Goal: Information Seeking & Learning: Learn about a topic

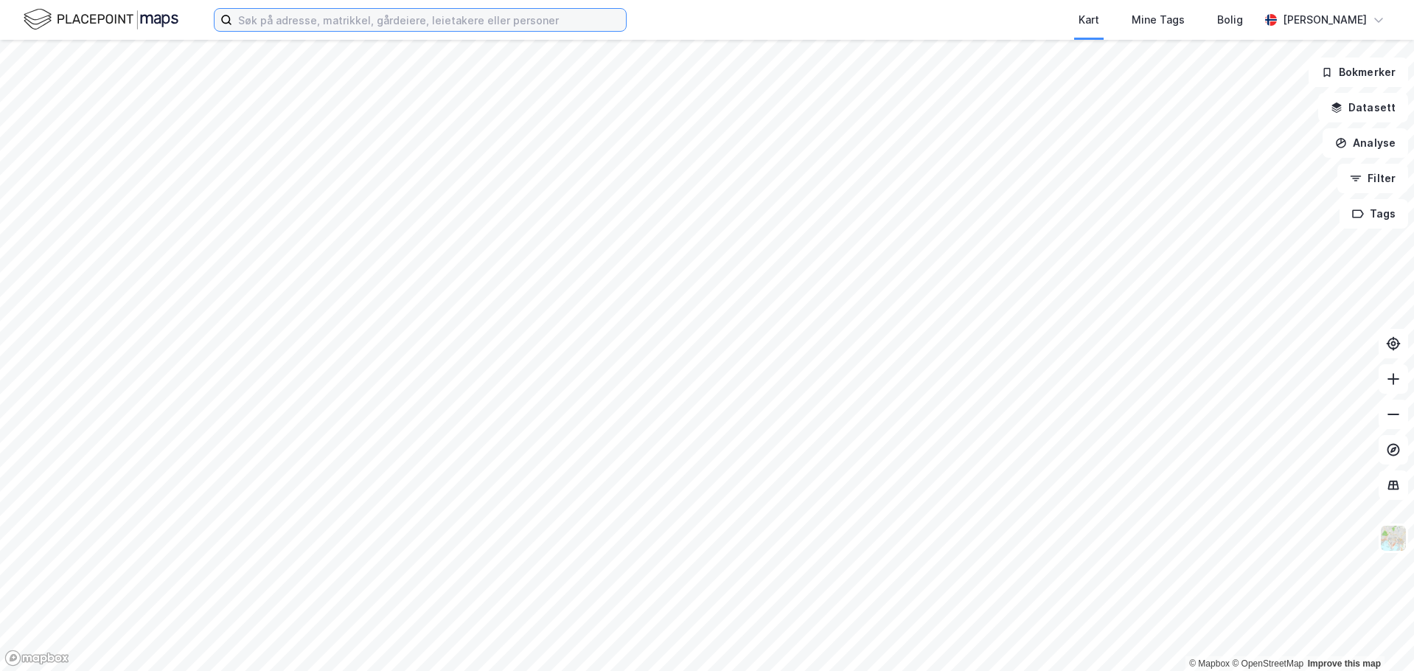
click at [349, 14] on input at bounding box center [429, 20] width 394 height 22
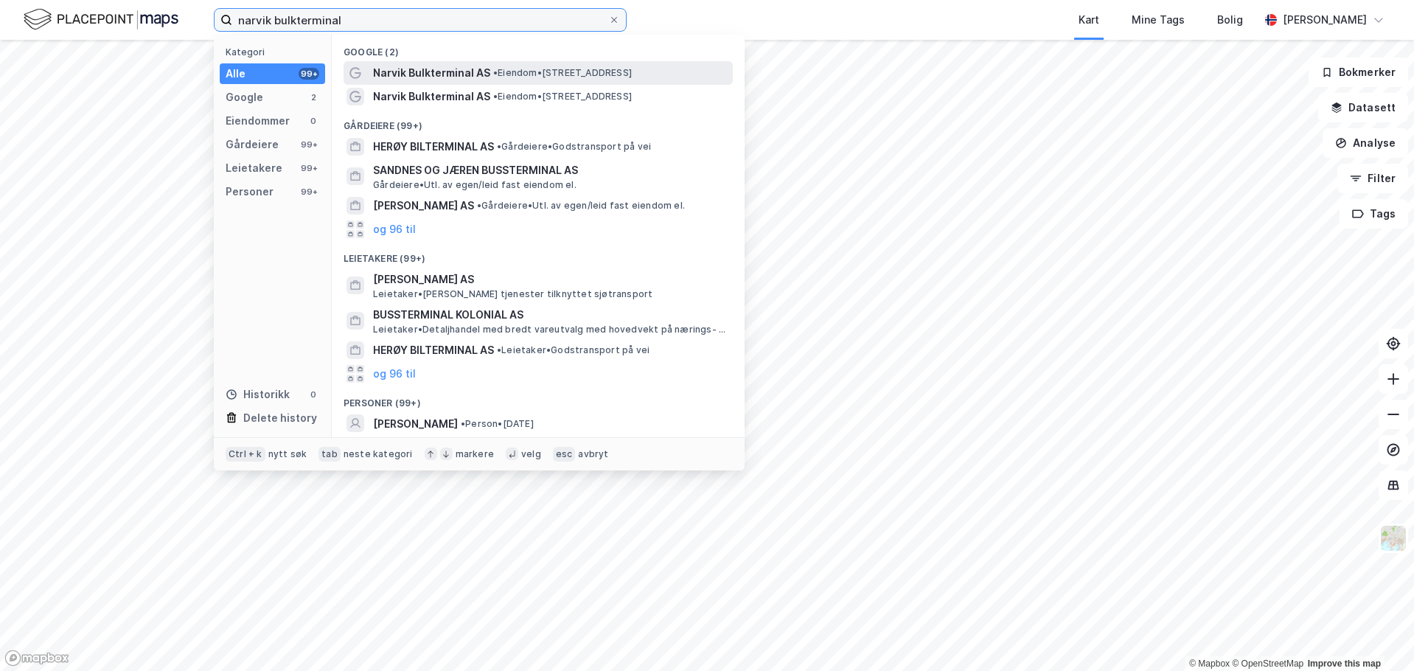
type input "narvik bulkterminal"
click at [453, 70] on span "Narvik Bulkterminal AS" at bounding box center [431, 73] width 117 height 18
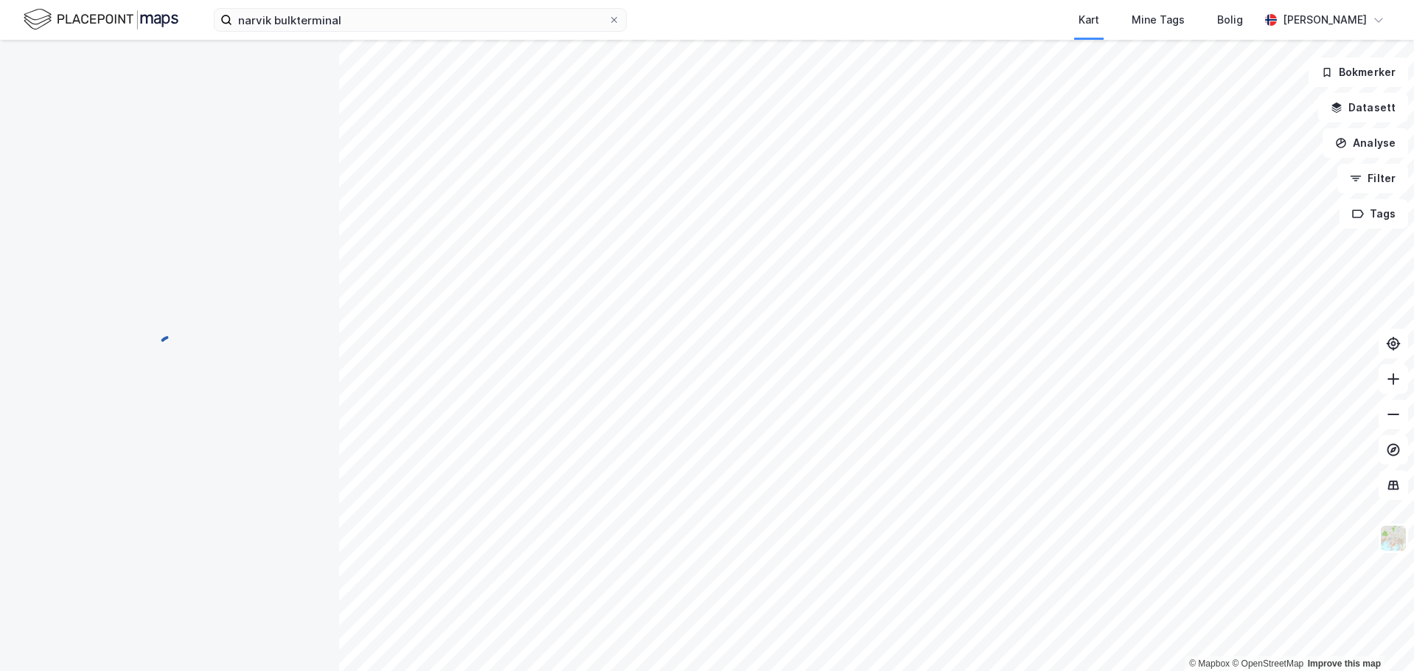
scroll to position [1, 0]
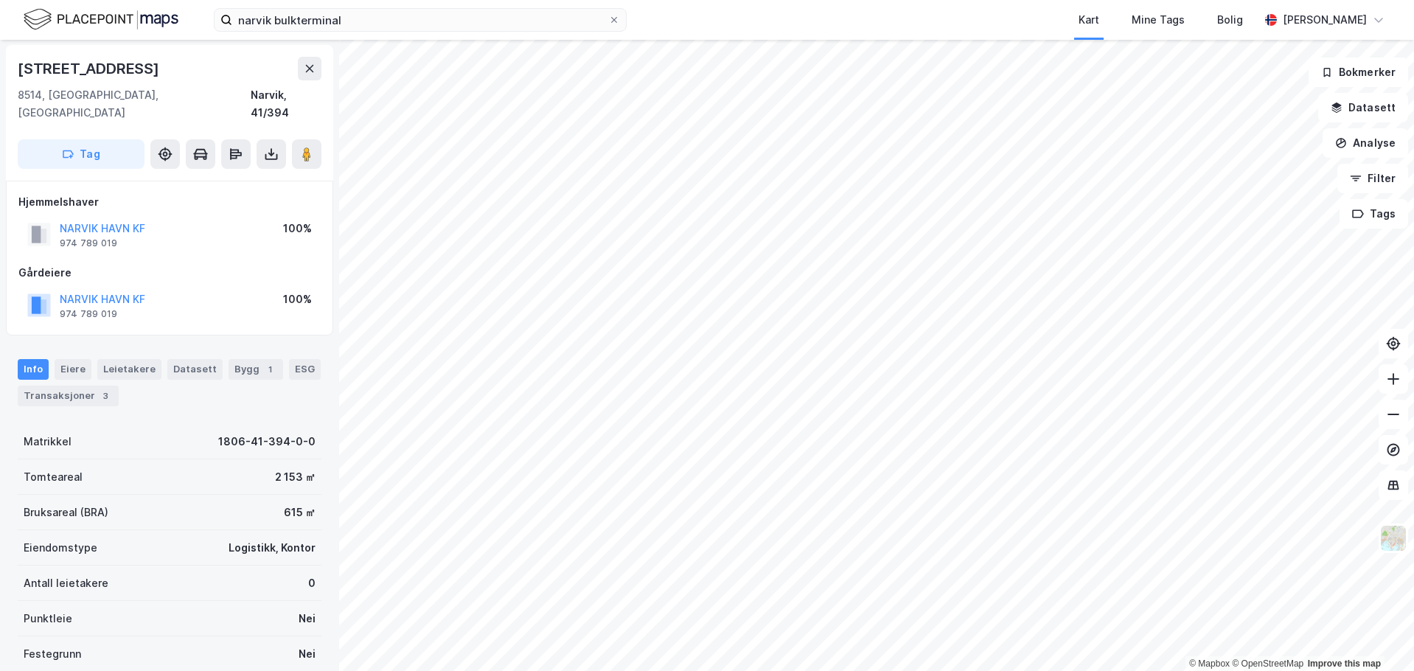
scroll to position [1, 0]
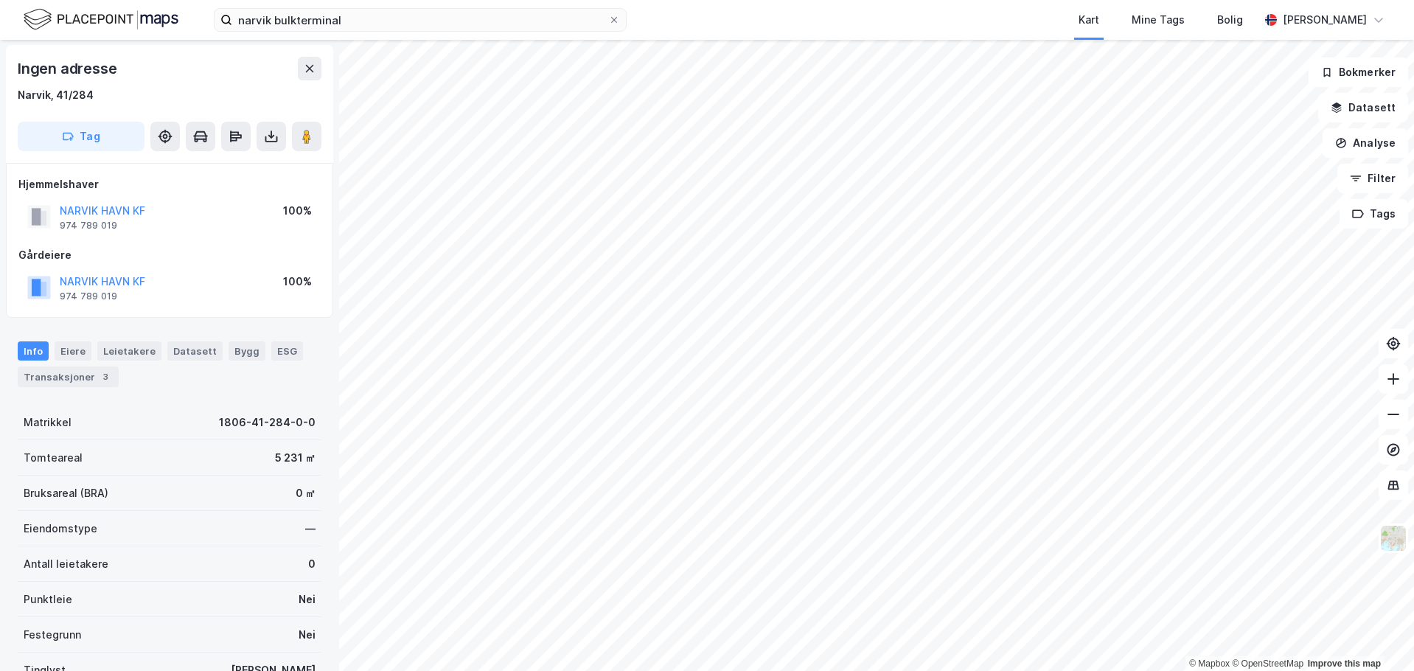
scroll to position [1, 0]
click at [1372, 139] on button "Analyse" at bounding box center [1366, 142] width 86 height 29
click at [1368, 100] on button "Datasett" at bounding box center [1363, 107] width 90 height 29
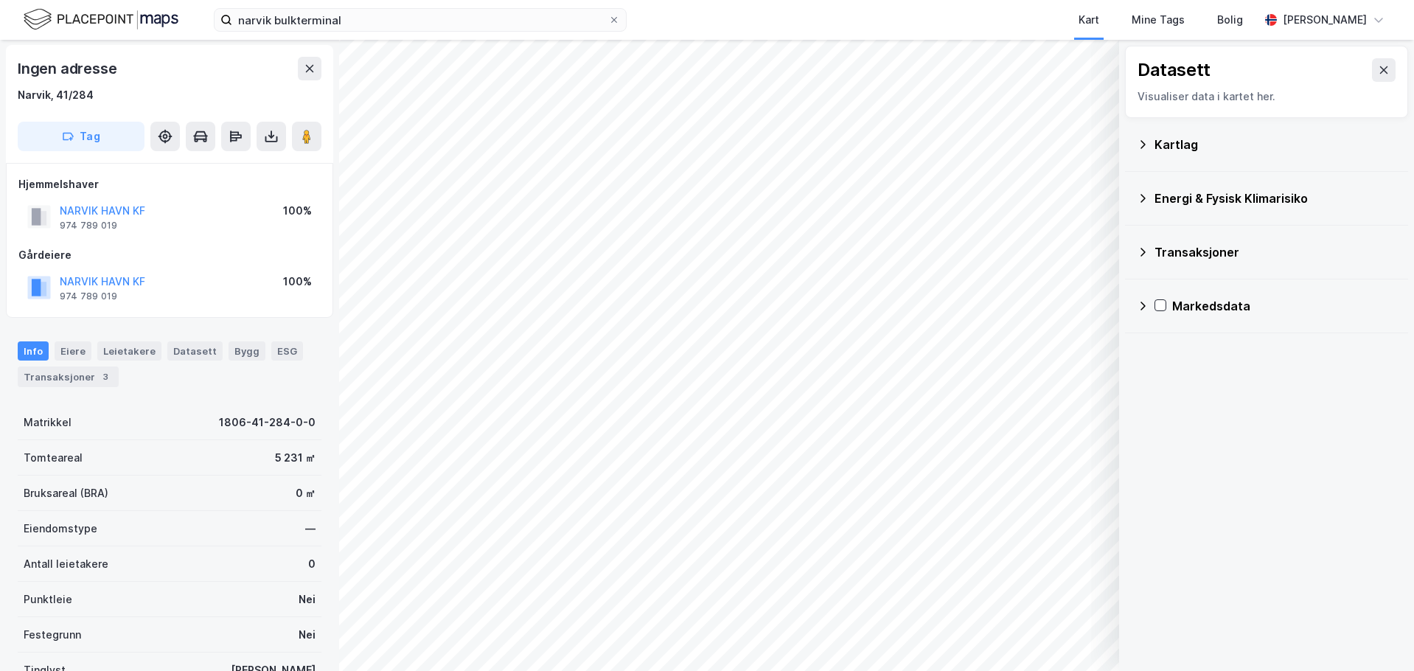
click at [1137, 252] on icon at bounding box center [1143, 252] width 12 height 12
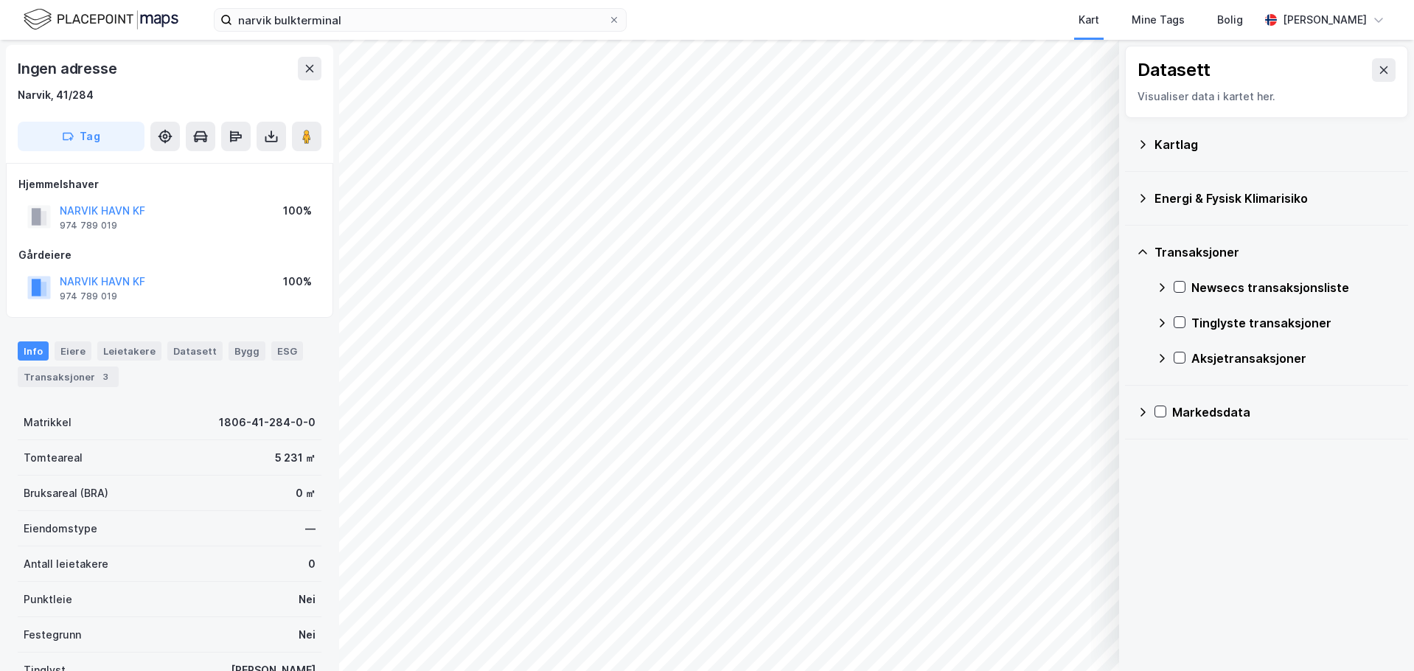
click at [1147, 197] on icon at bounding box center [1143, 198] width 12 height 12
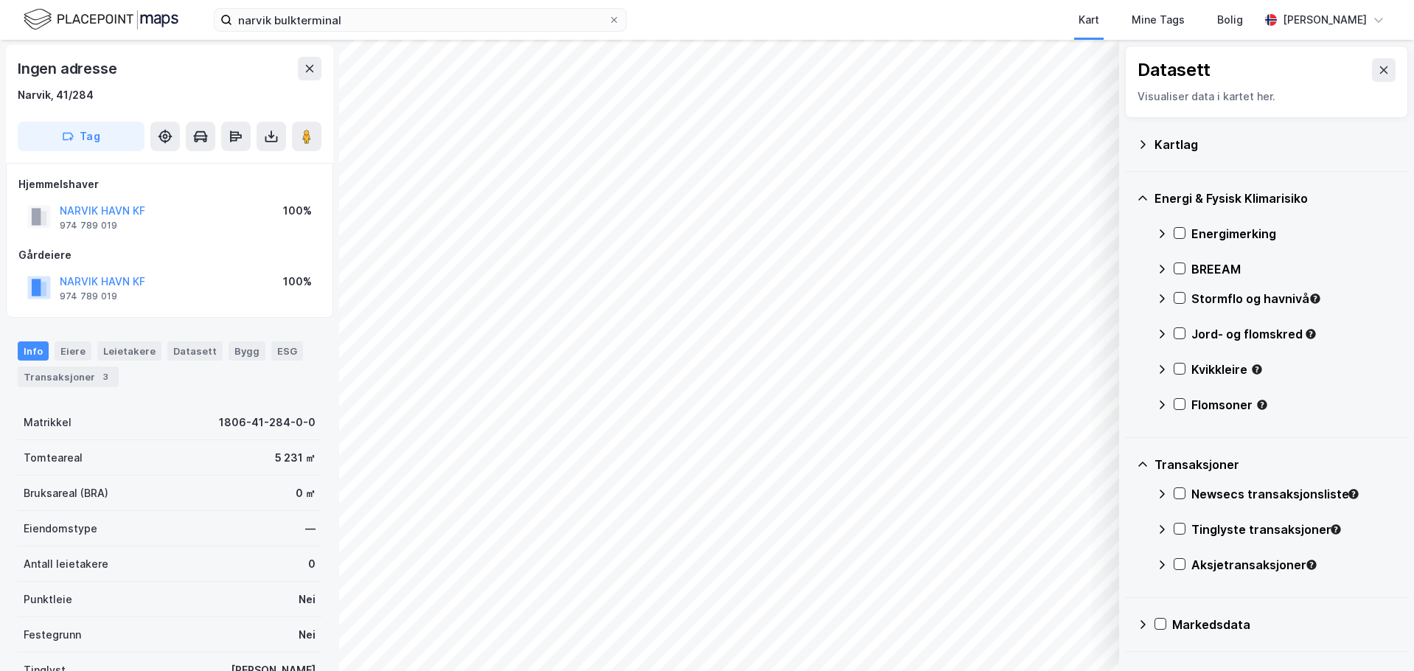
click at [1141, 147] on icon at bounding box center [1143, 144] width 5 height 8
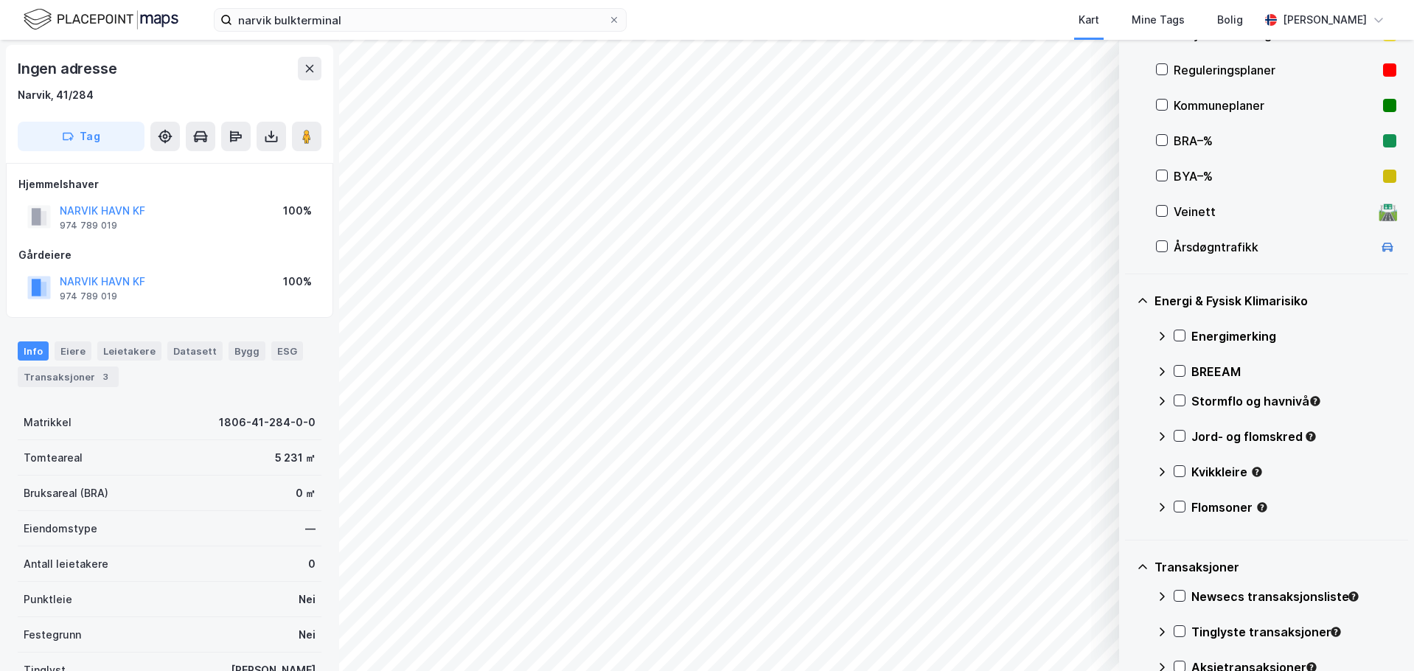
scroll to position [411, 0]
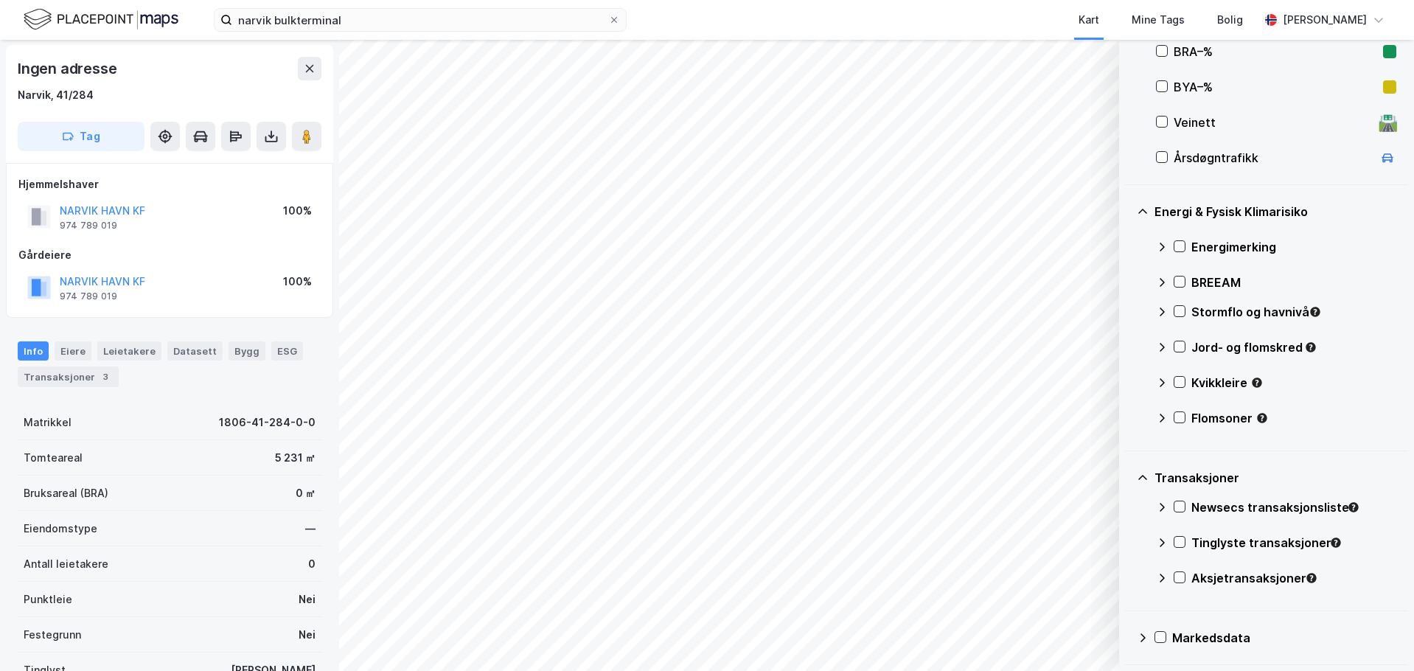
click at [1141, 641] on icon at bounding box center [1143, 637] width 5 height 9
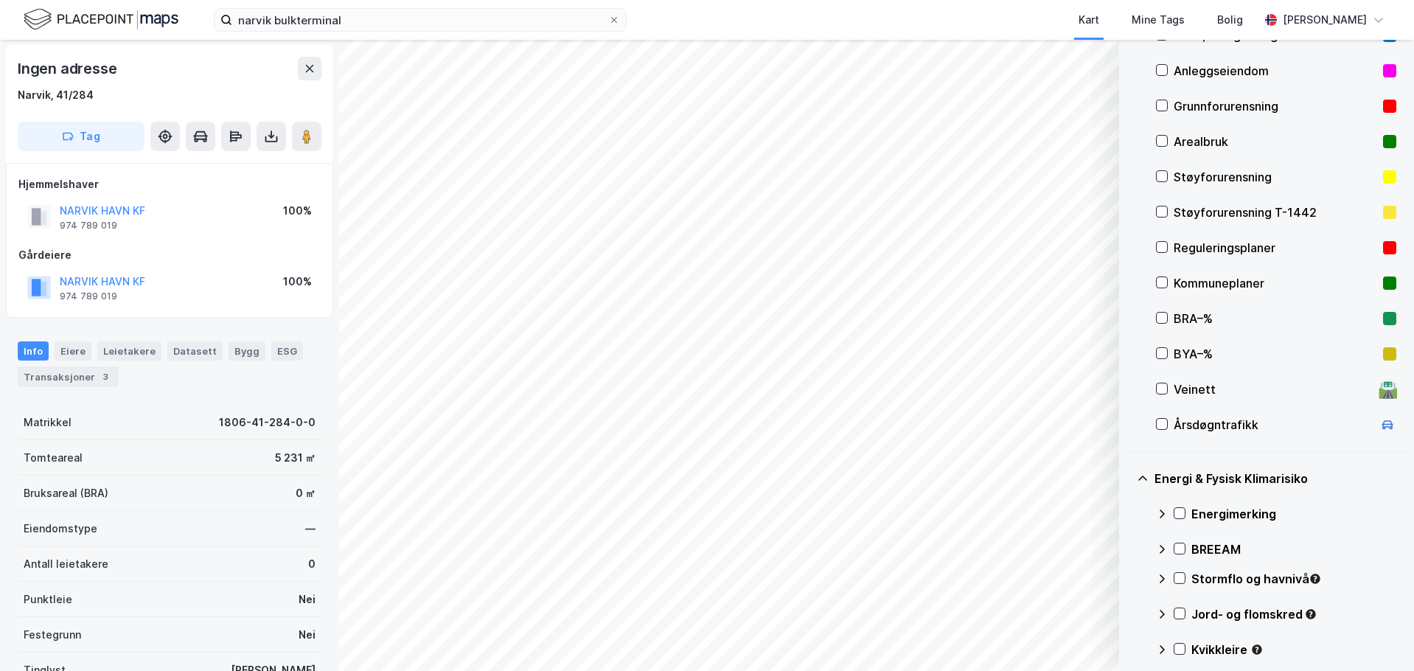
scroll to position [0, 0]
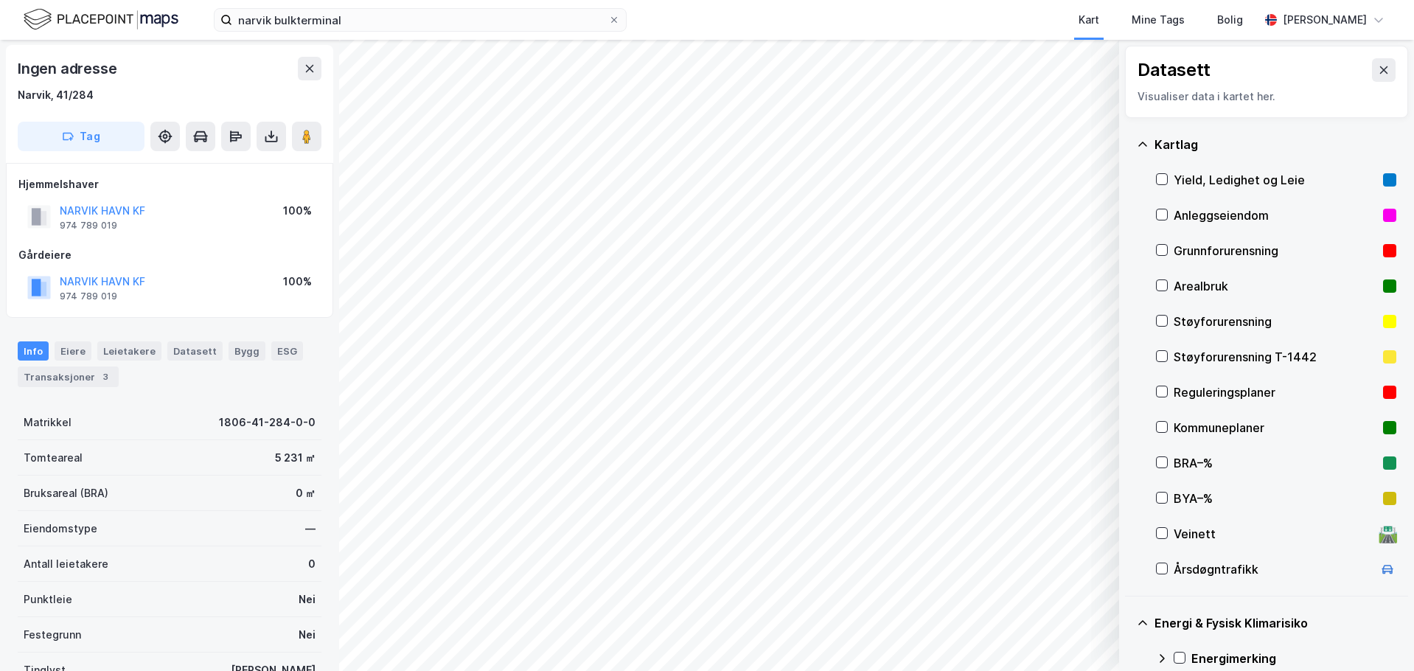
click at [1228, 93] on div "Visualiser data i kartet her." at bounding box center [1267, 97] width 258 height 18
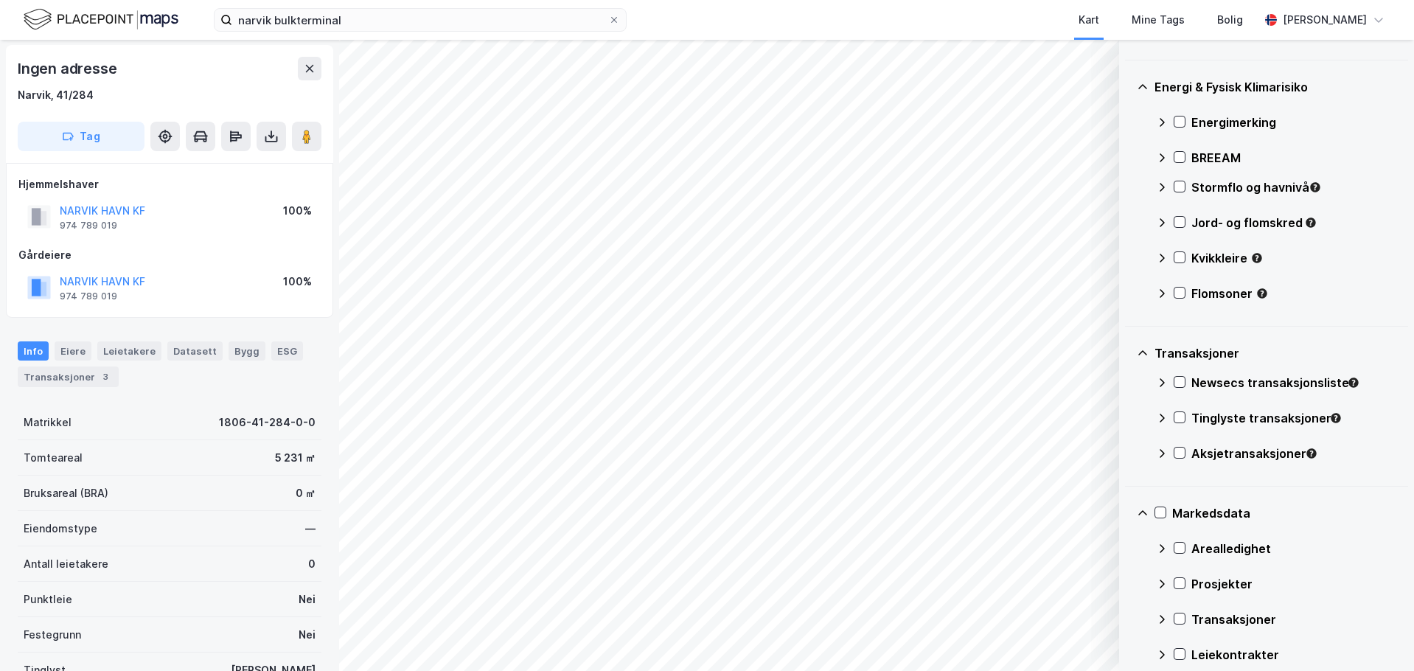
scroll to position [553, 0]
